Goal: Task Accomplishment & Management: Manage account settings

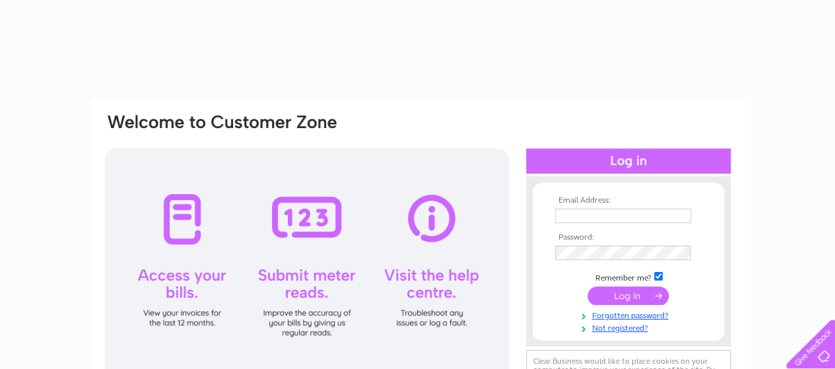
type input "[EMAIL_ADDRESS][DOMAIN_NAME]"
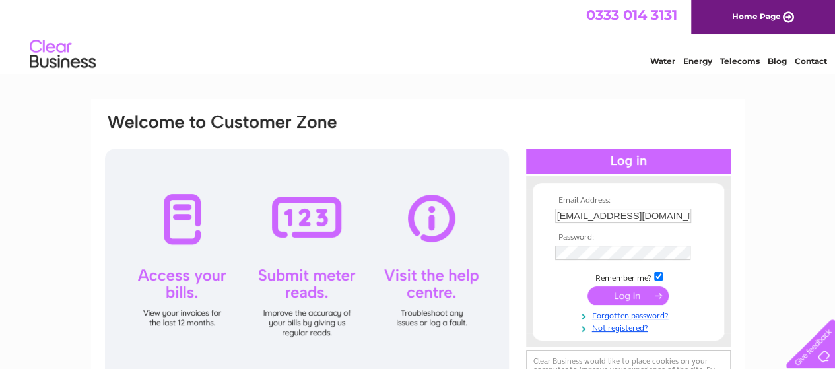
click at [611, 292] on input "submit" at bounding box center [628, 296] width 81 height 18
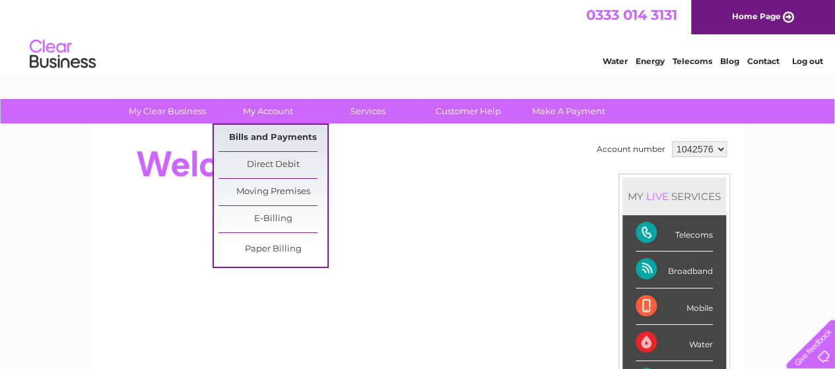
click at [280, 131] on link "Bills and Payments" at bounding box center [273, 138] width 109 height 26
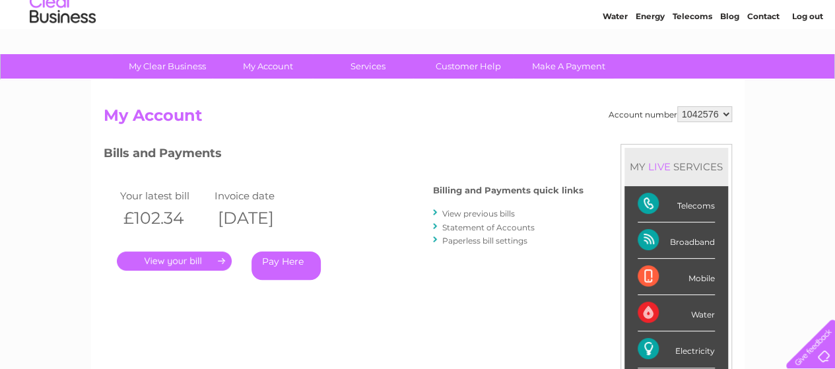
scroll to position [66, 0]
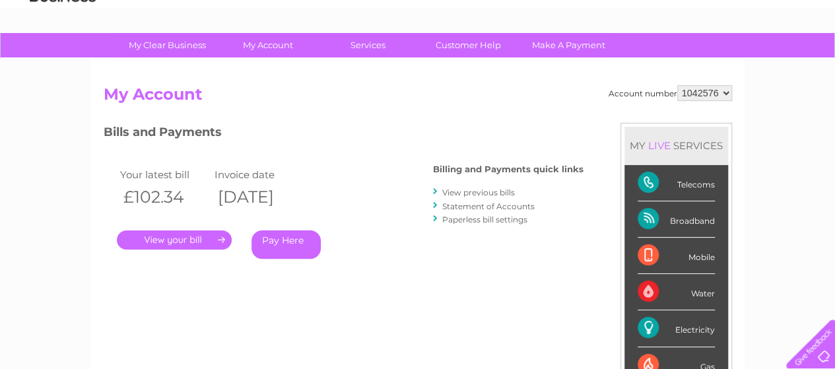
click at [475, 191] on link "View previous bills" at bounding box center [478, 192] width 73 height 10
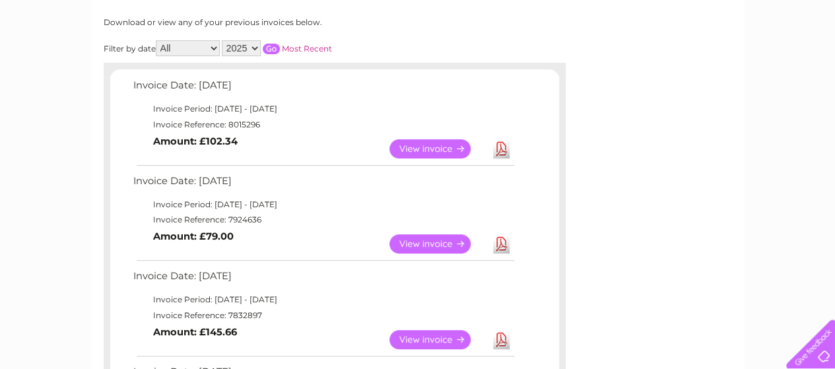
scroll to position [198, 0]
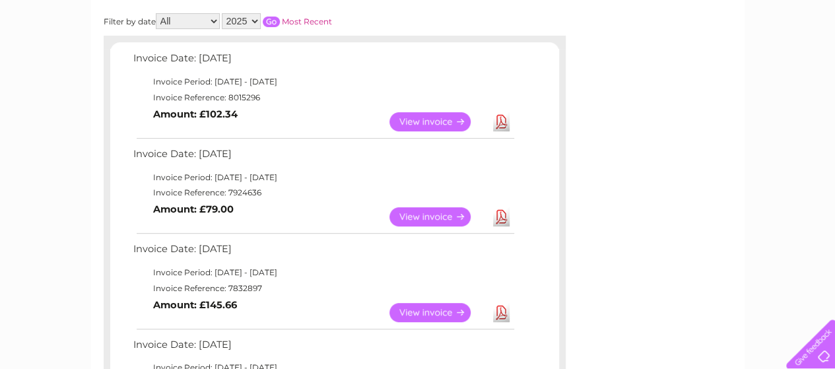
click at [429, 220] on link "View" at bounding box center [438, 216] width 97 height 19
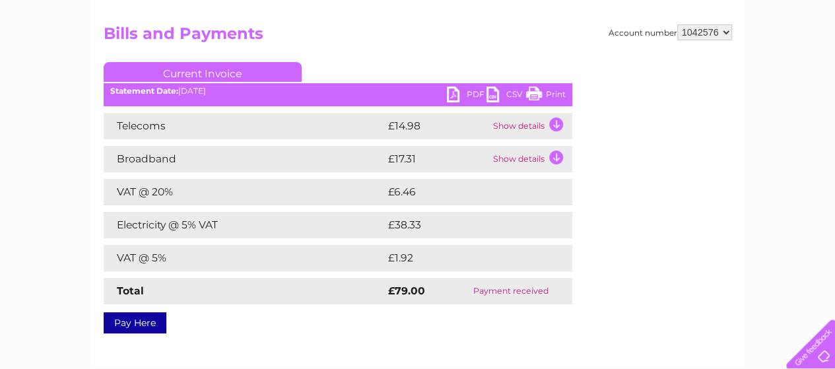
scroll to position [132, 0]
